Goal: Task Accomplishment & Management: Use online tool/utility

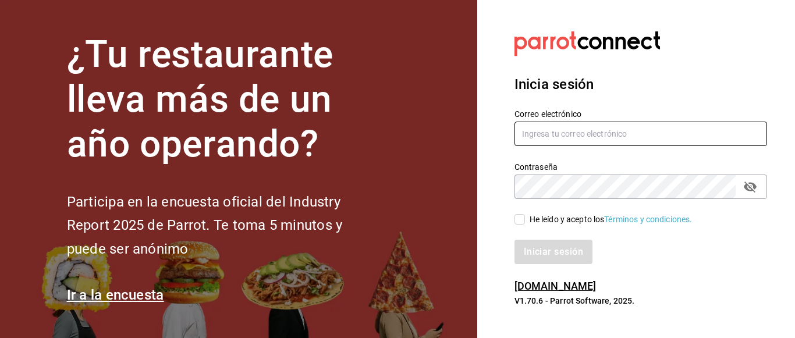
type input "gustavo.barrera012@gmail.com"
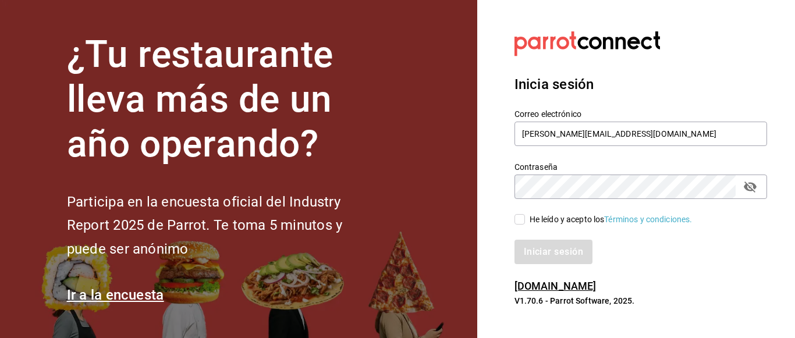
click at [518, 218] on input "He leído y acepto los Términos y condiciones." at bounding box center [520, 219] width 10 height 10
checkbox input "true"
click at [550, 264] on button "Iniciar sesión" at bounding box center [554, 252] width 79 height 24
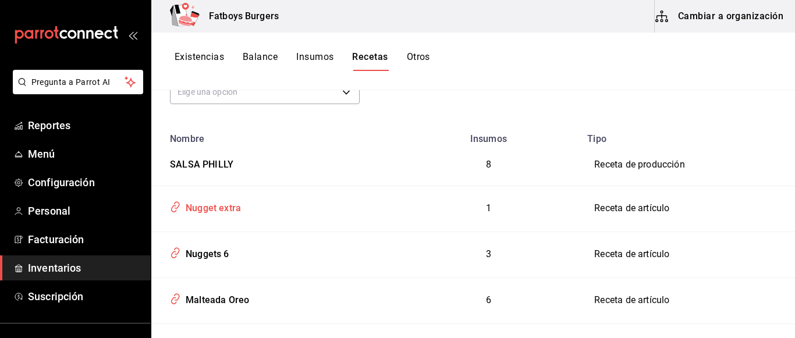
scroll to position [117, 0]
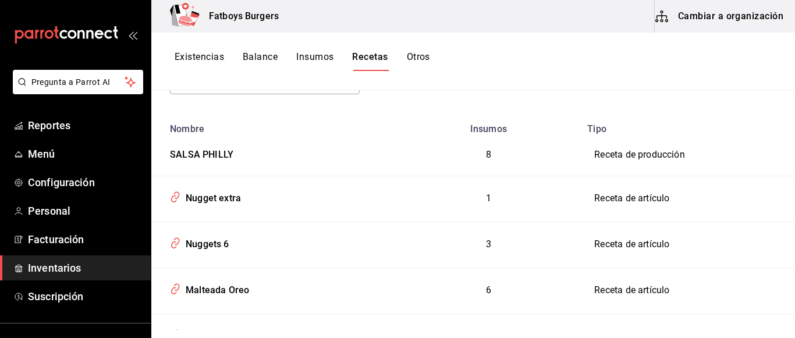
click at [228, 314] on td "Kids Meal" at bounding box center [273, 337] width 245 height 46
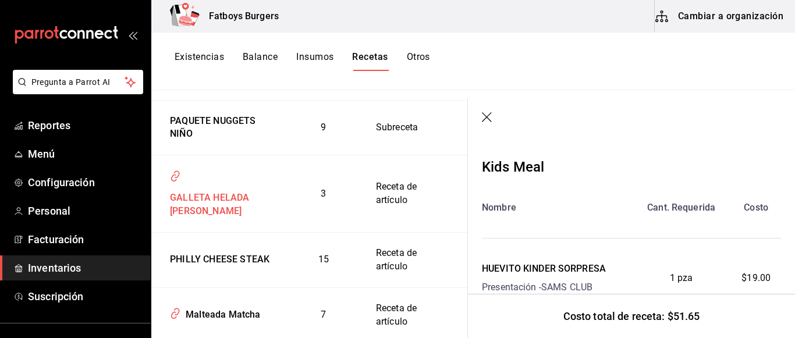
scroll to position [482, 0]
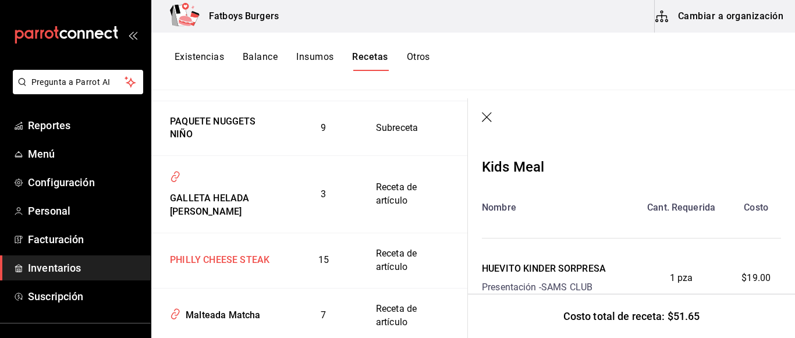
click at [201, 249] on div "PHILLY CHEESE STEAK" at bounding box center [217, 258] width 104 height 18
click at [215, 249] on div "PHILLY CHEESE STEAK" at bounding box center [217, 258] width 104 height 18
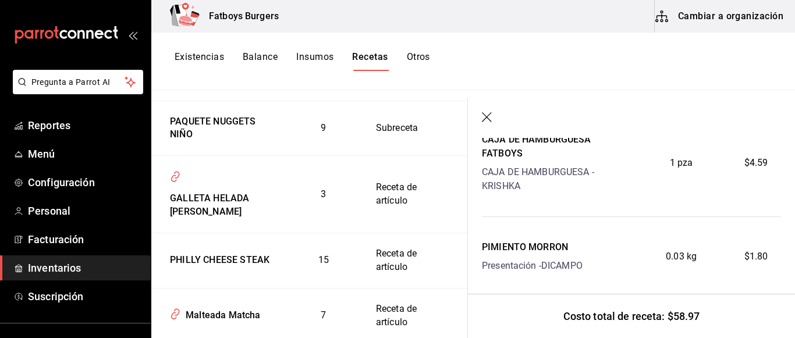
scroll to position [541, 0]
click at [53, 242] on span "Facturación" at bounding box center [85, 240] width 114 height 16
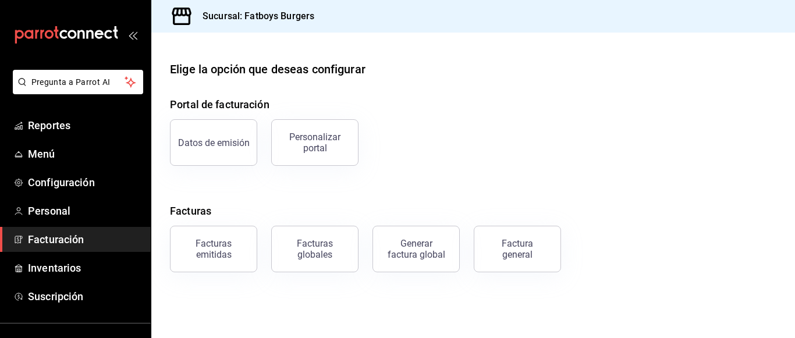
click at [514, 272] on main "Elige la opción que deseas configurar Portal de facturación Datos de emisión Pe…" at bounding box center [473, 186] width 644 height 306
click at [515, 258] on div "Factura general" at bounding box center [518, 249] width 58 height 22
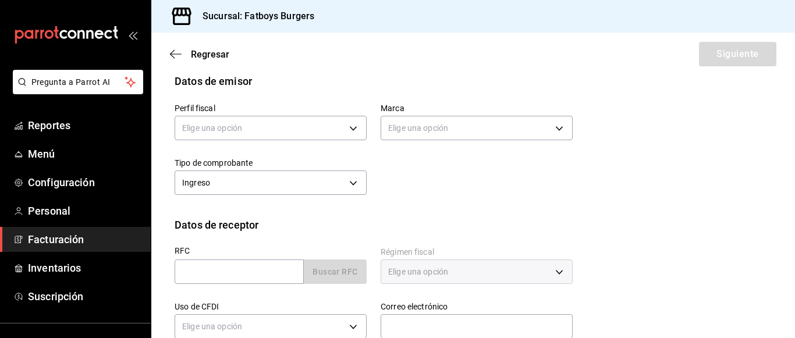
scroll to position [105, 0]
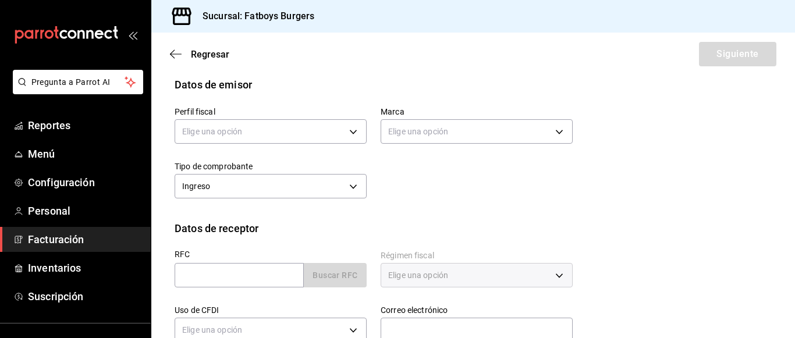
click at [516, 157] on div "Perfil fiscal Elige una opción Marca Elige una opción Tipo de comprobante Ingre…" at bounding box center [367, 147] width 412 height 109
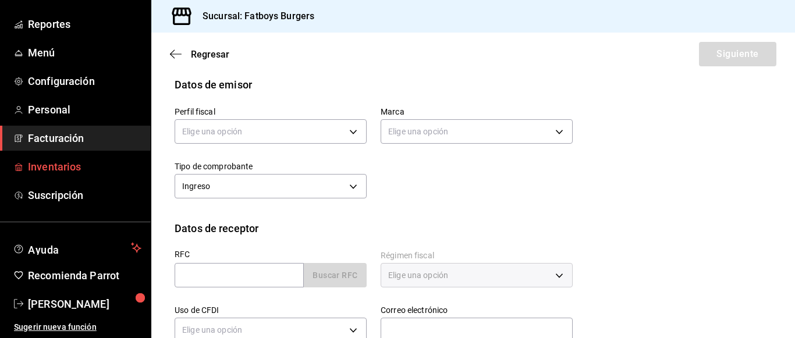
scroll to position [59, 0]
